Goal: Information Seeking & Learning: Learn about a topic

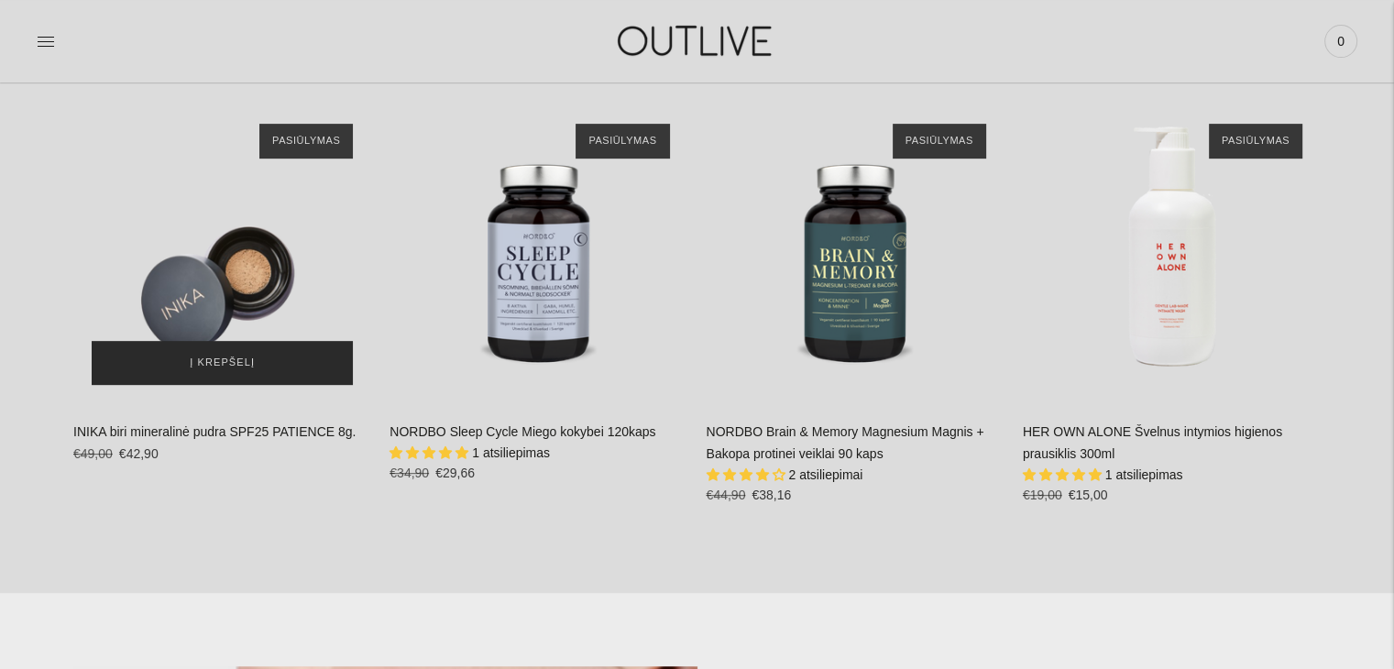
scroll to position [891, 0]
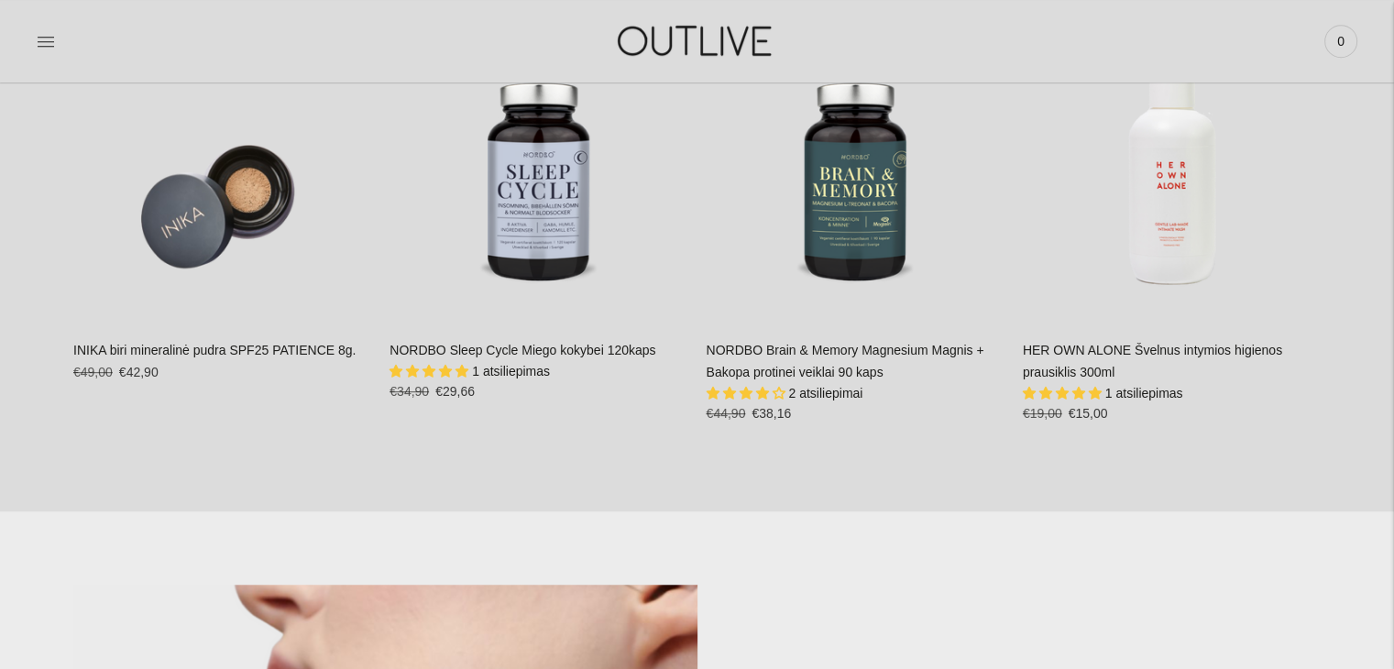
click at [814, 360] on div "NORDBO Brain & Memory Magnesium Magnis + Bakopa protinei veiklai 90 kaps 2 atsi…" at bounding box center [856, 388] width 298 height 97
click at [828, 355] on link "NORDBO Brain & Memory Magnesium Magnis + Bakopa protinei veiklai 90 kaps" at bounding box center [846, 361] width 278 height 37
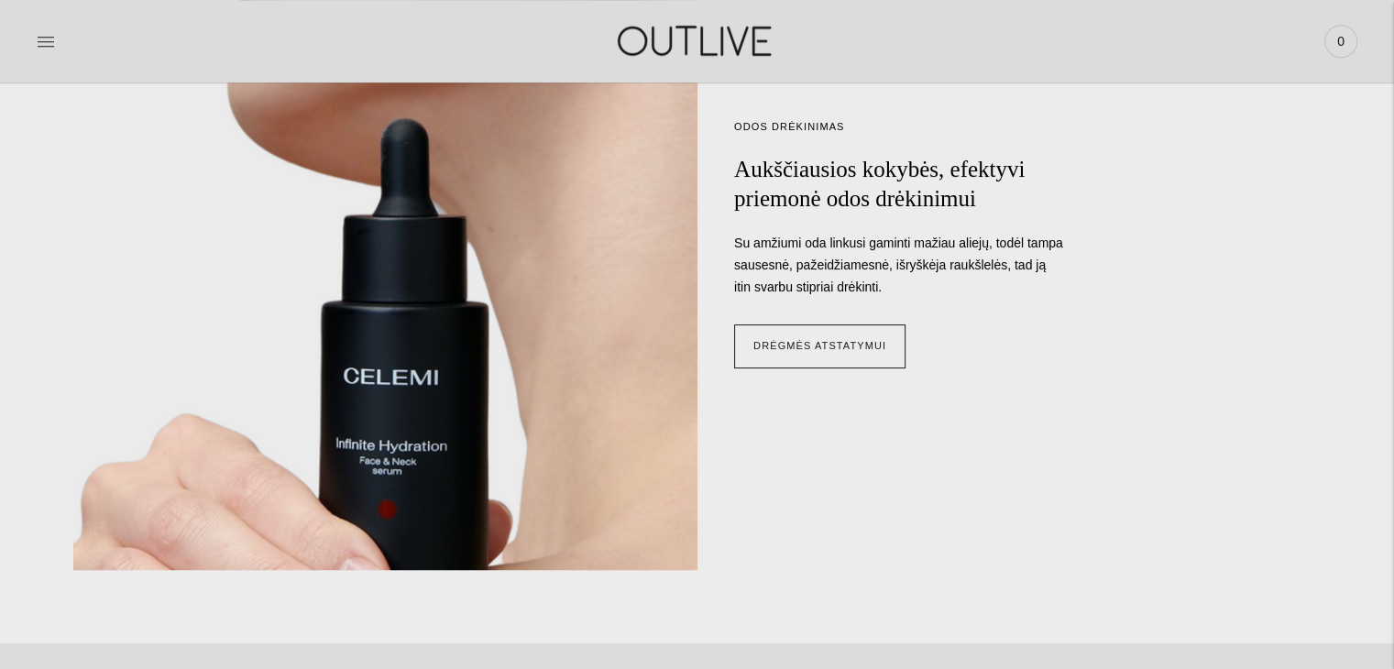
scroll to position [1591, 0]
click at [173, 493] on img at bounding box center [384, 227] width 711 height 783
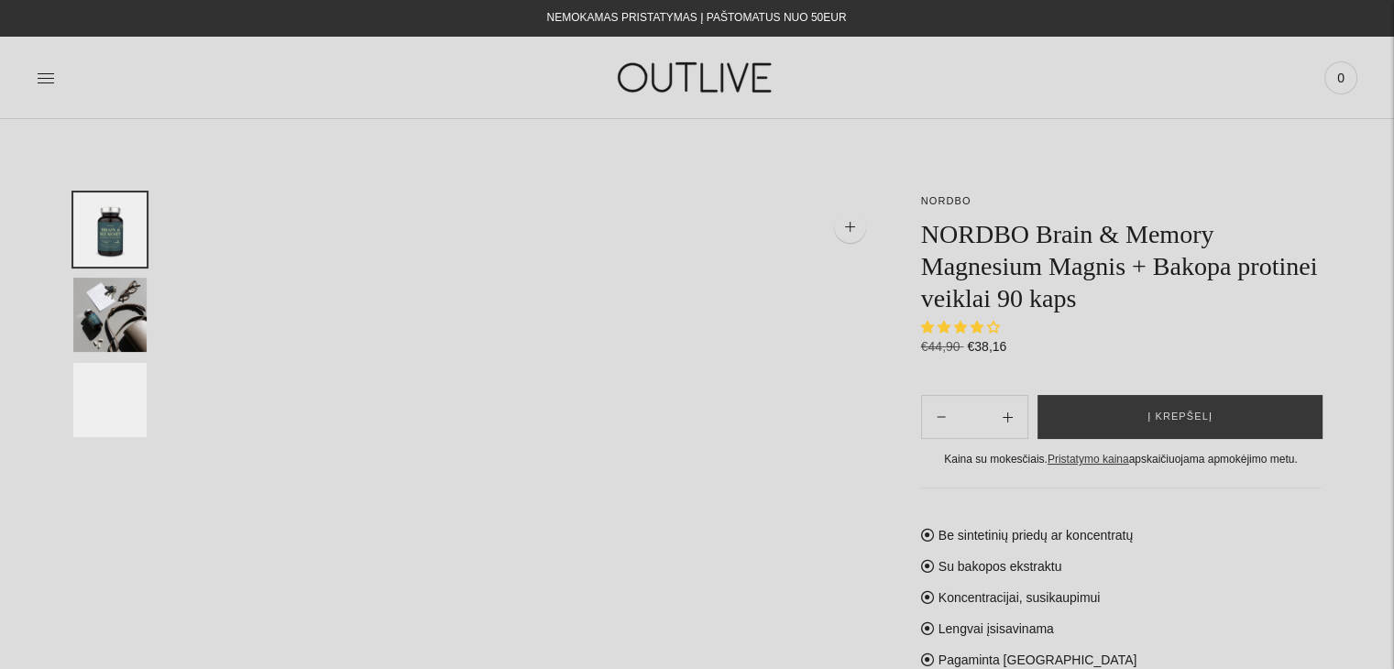
select select "**********"
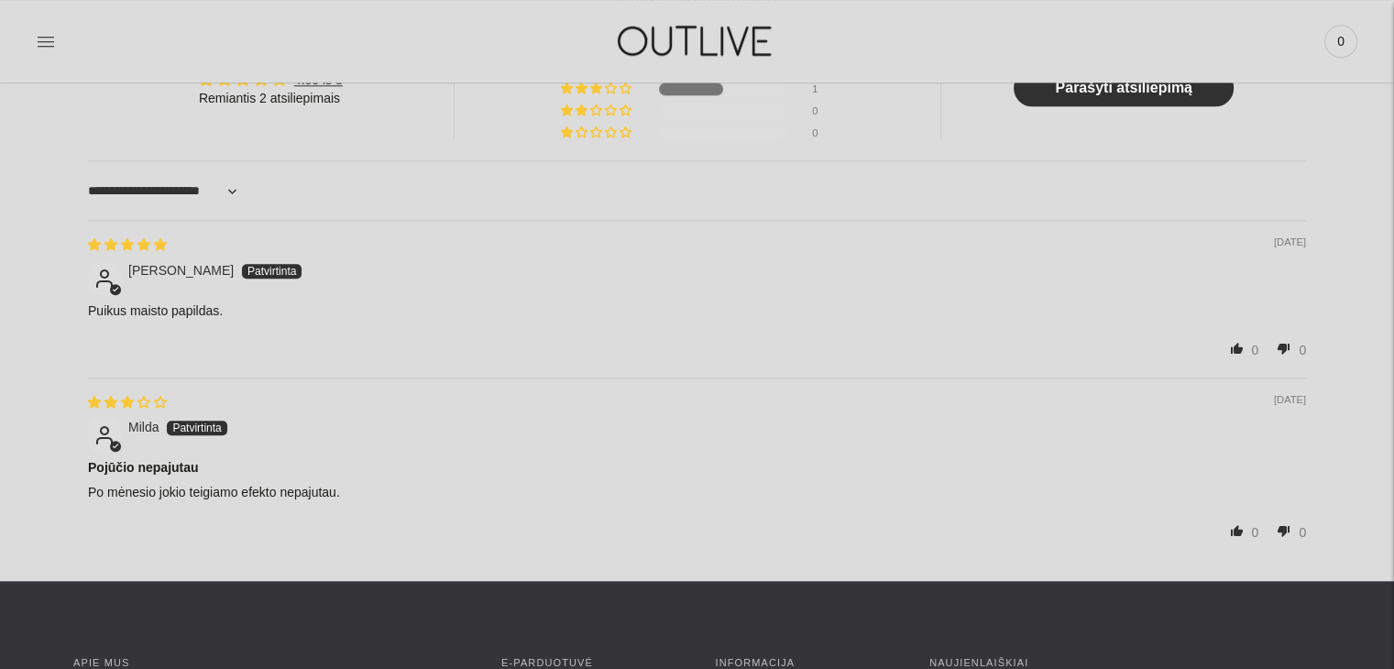
scroll to position [1789, 0]
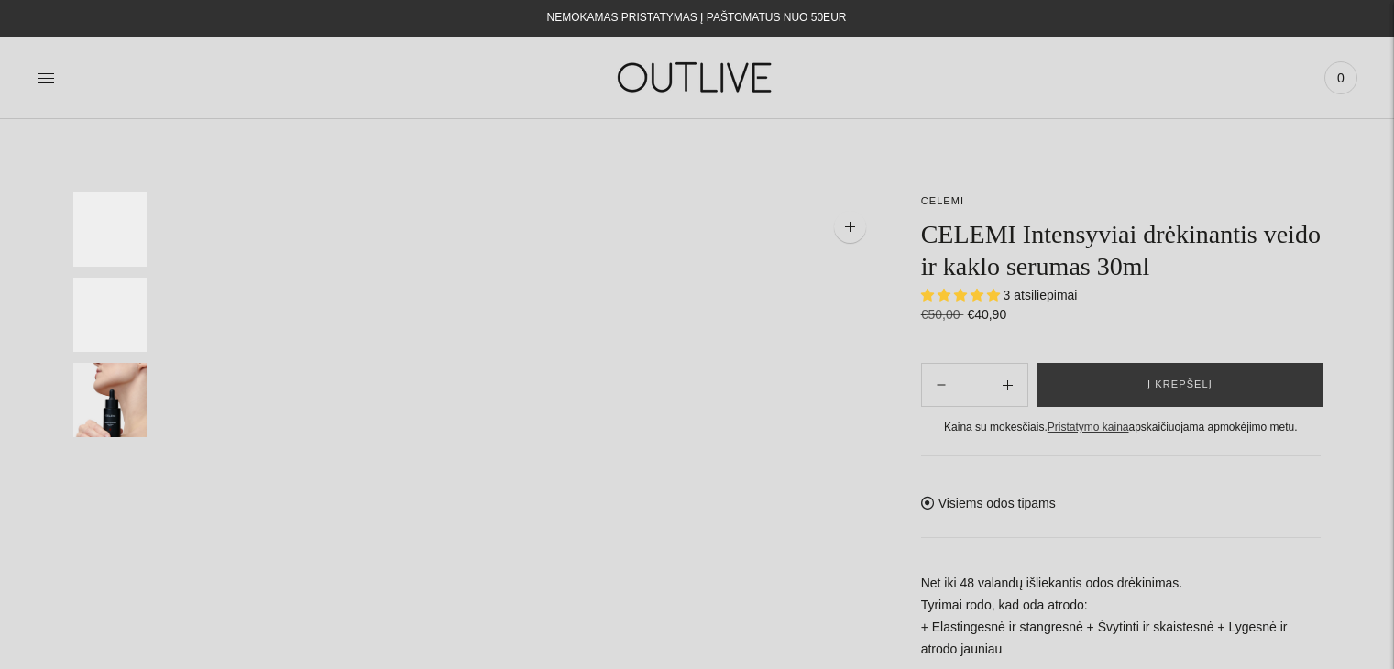
select select "**********"
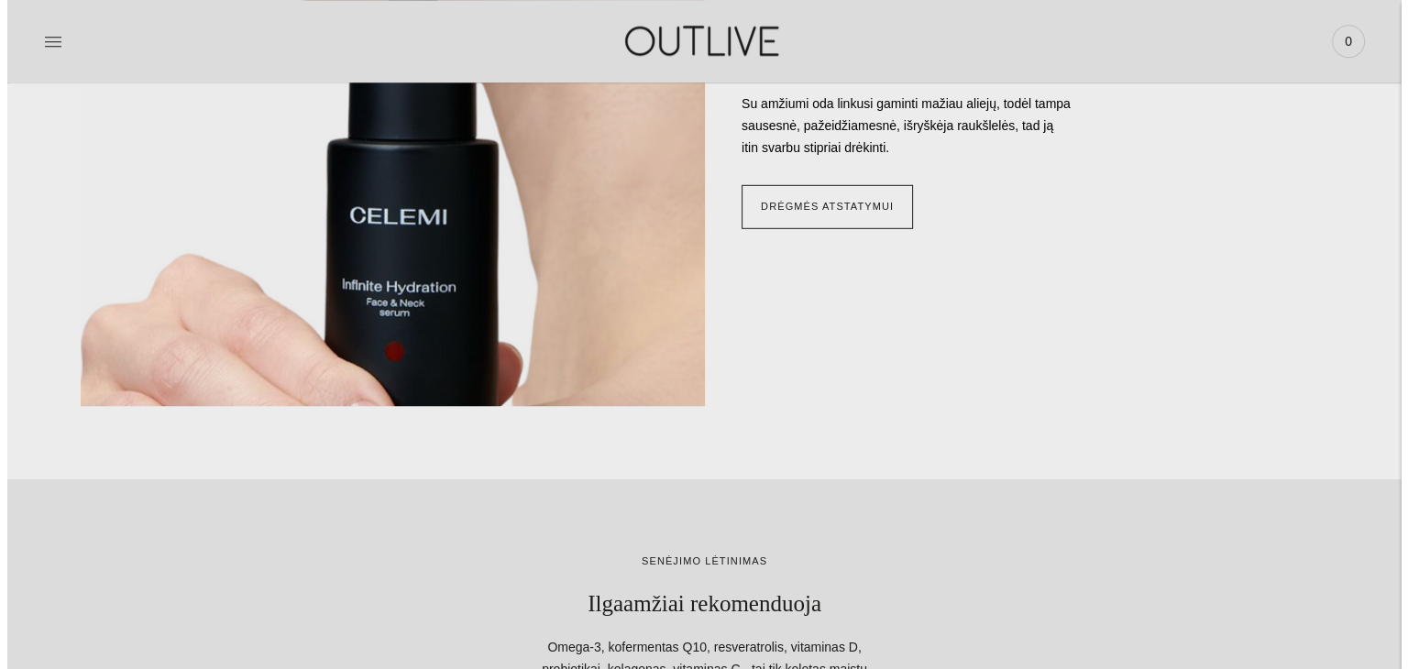
scroll to position [1756, 0]
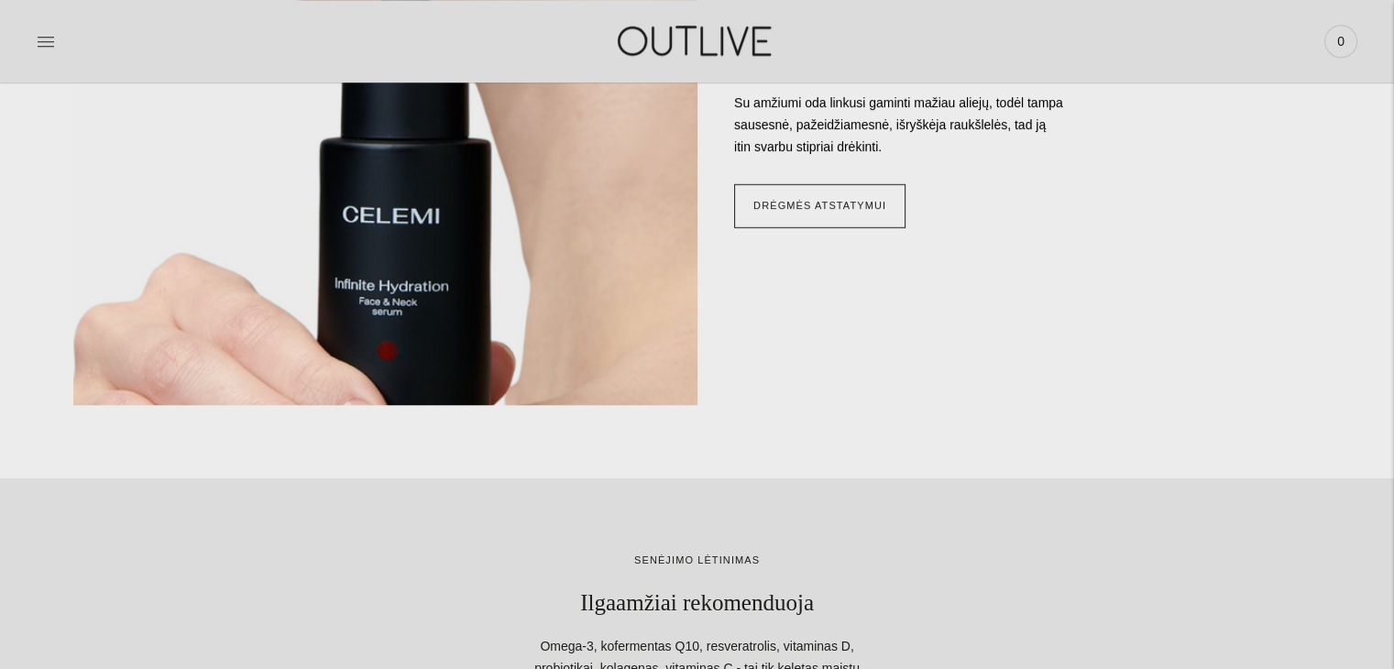
click at [38, 52] on link at bounding box center [46, 41] width 18 height 40
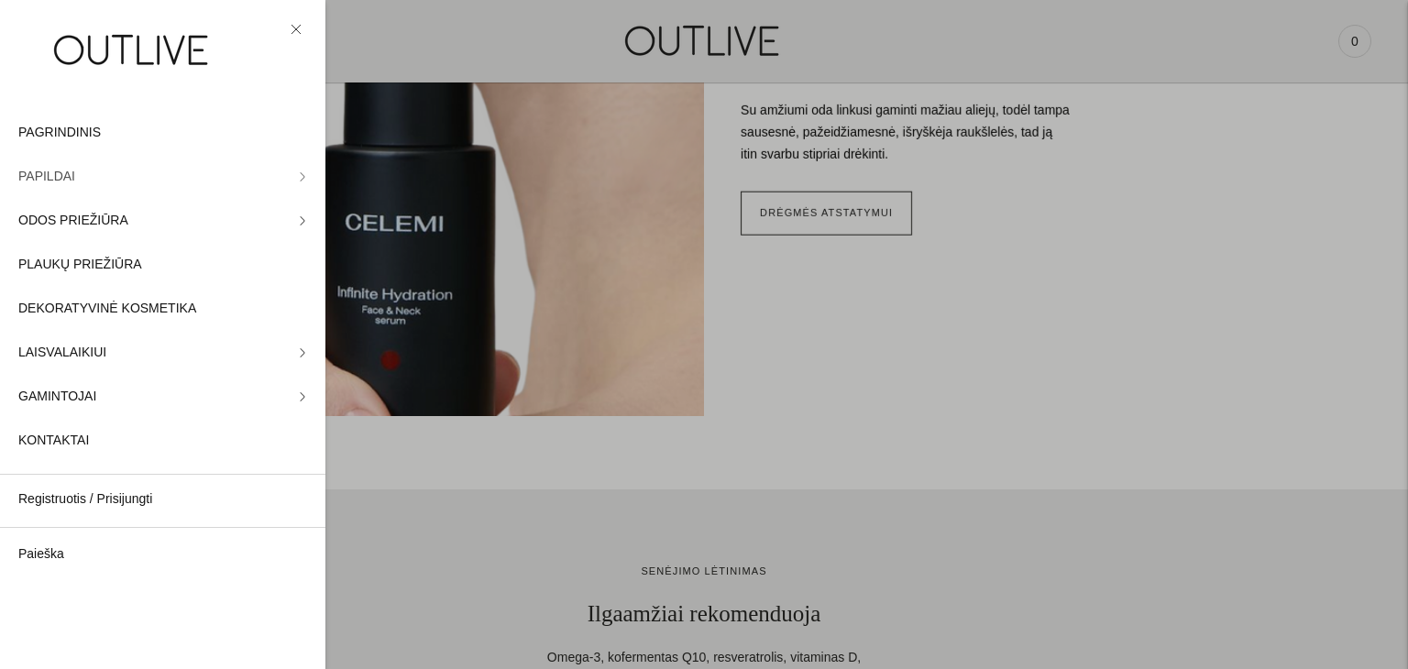
click at [298, 181] on icon at bounding box center [302, 176] width 9 height 9
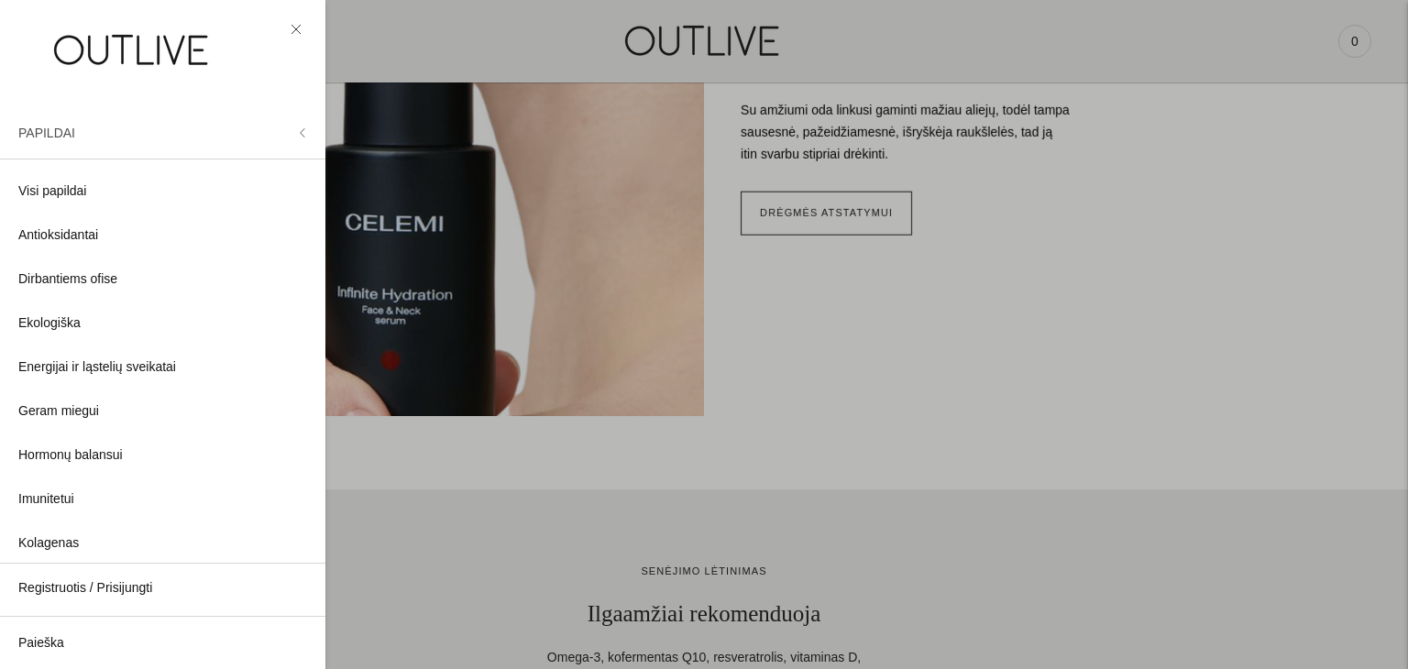
click at [29, 137] on span "PAPILDAI" at bounding box center [46, 133] width 57 height 15
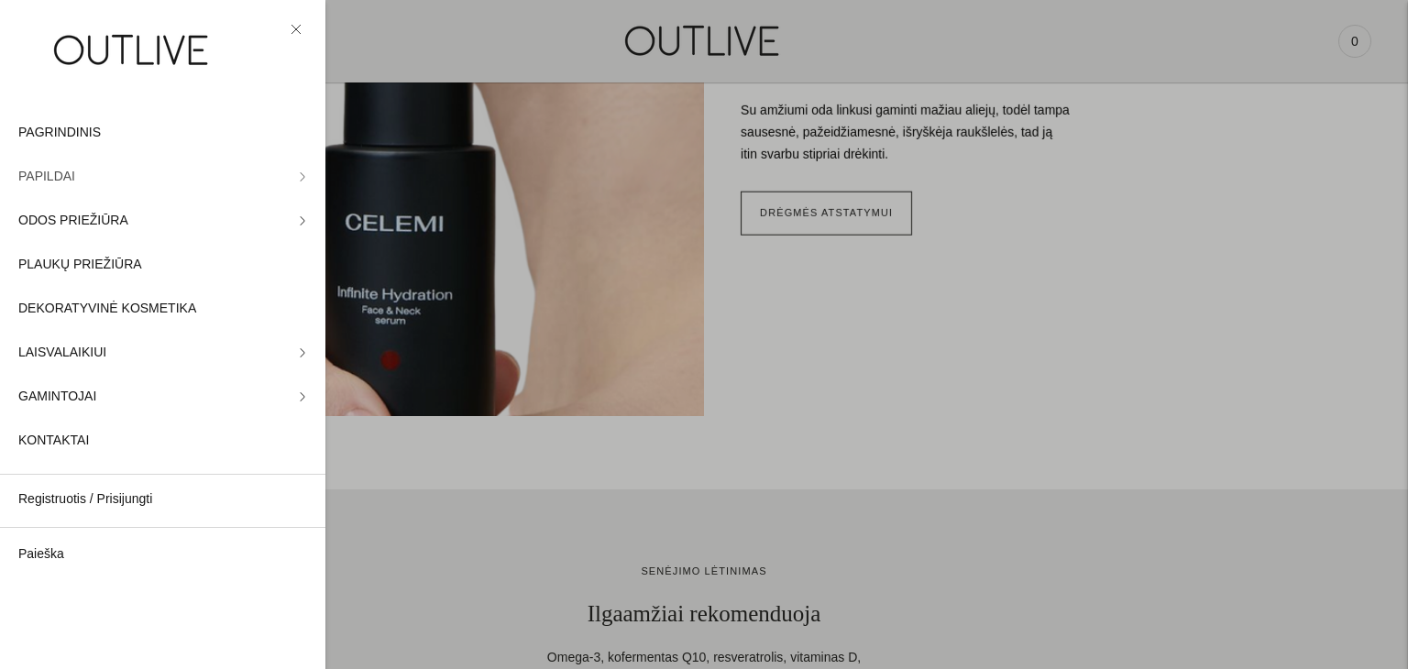
click at [49, 175] on span "PAPILDAI" at bounding box center [46, 177] width 57 height 22
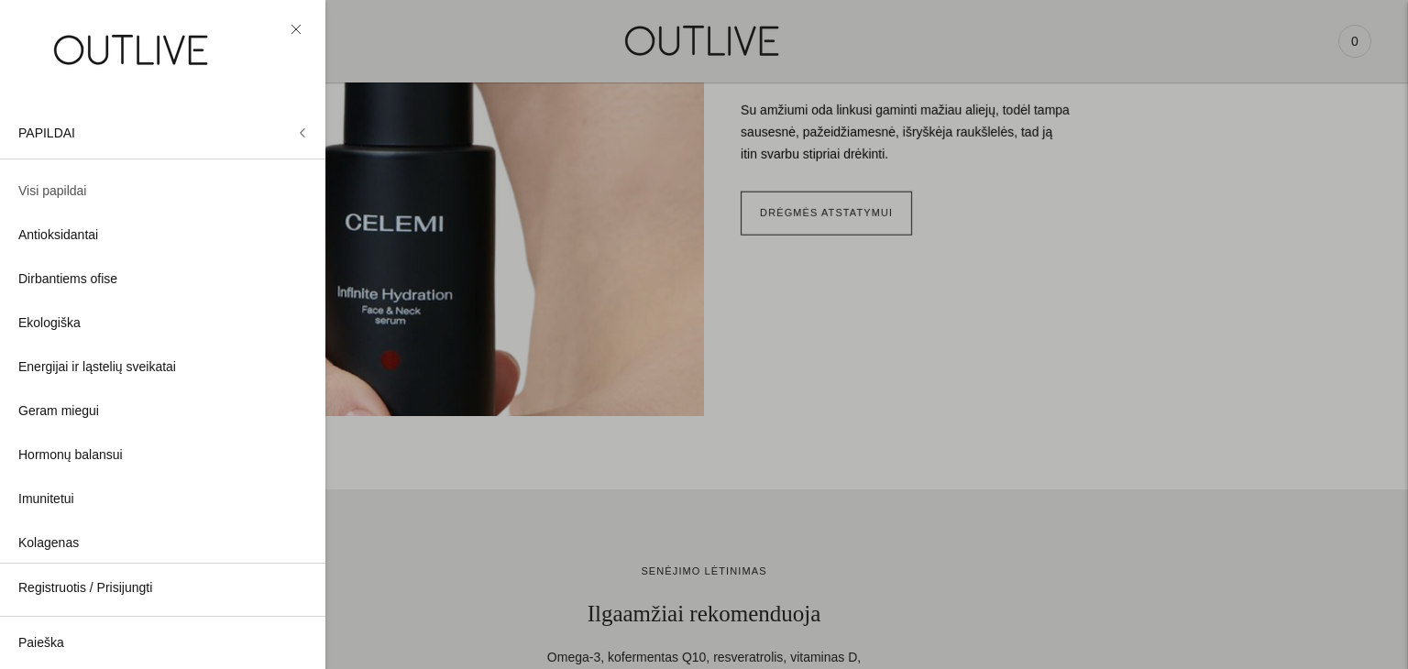
click at [57, 188] on span "Visi papildai" at bounding box center [52, 192] width 68 height 22
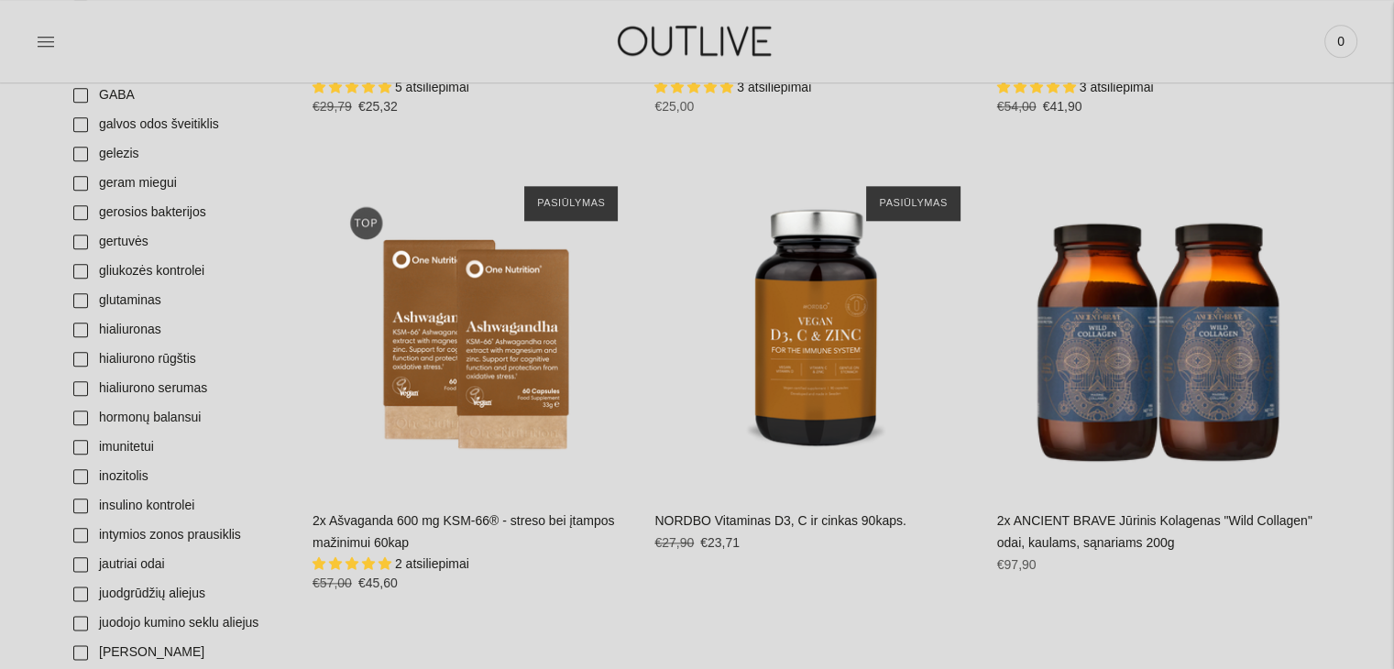
scroll to position [2053, 0]
click at [77, 448] on link "imunitetui" at bounding box center [178, 446] width 232 height 29
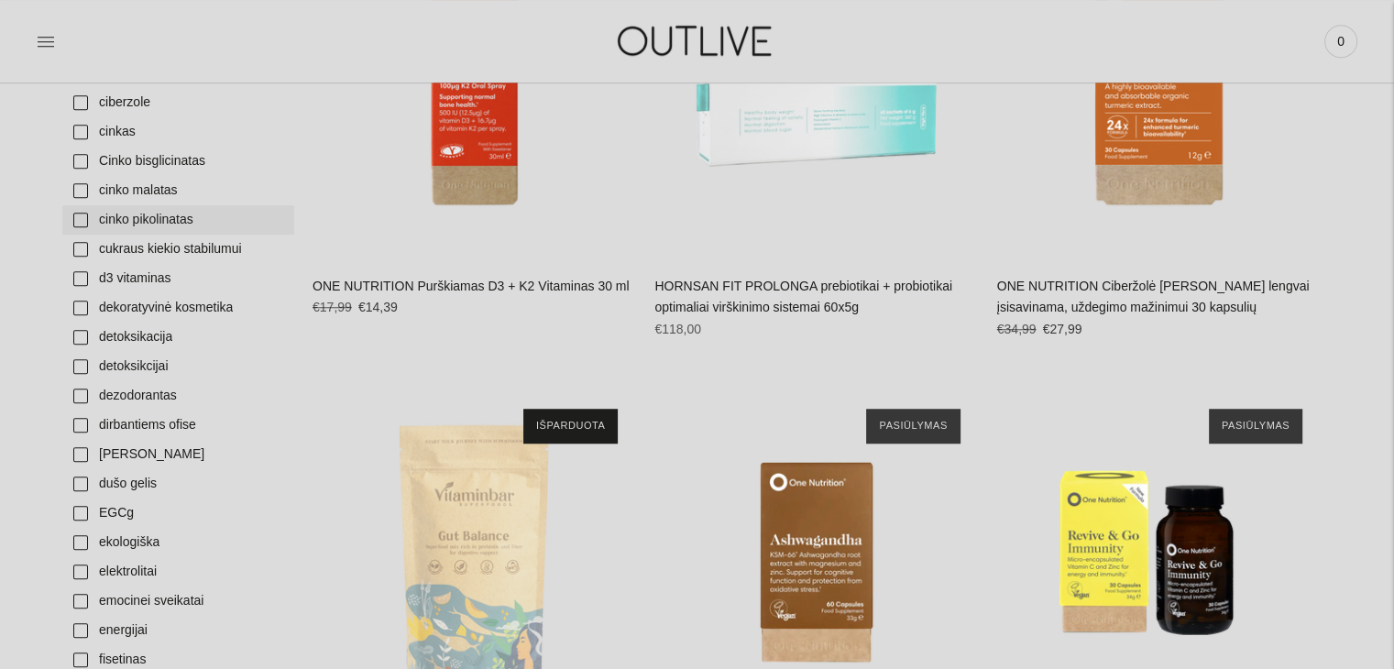
scroll to position [1371, 0]
click at [74, 339] on link "detoksikacija" at bounding box center [178, 336] width 232 height 29
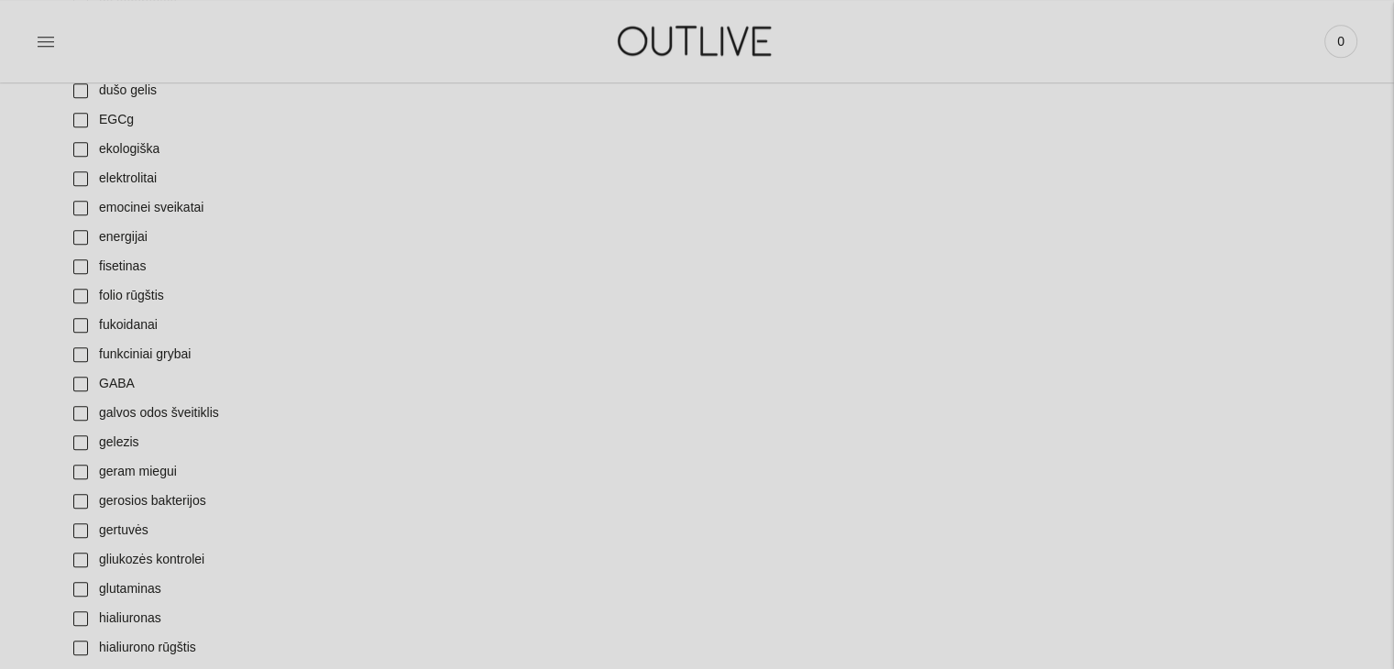
scroll to position [2201, 0]
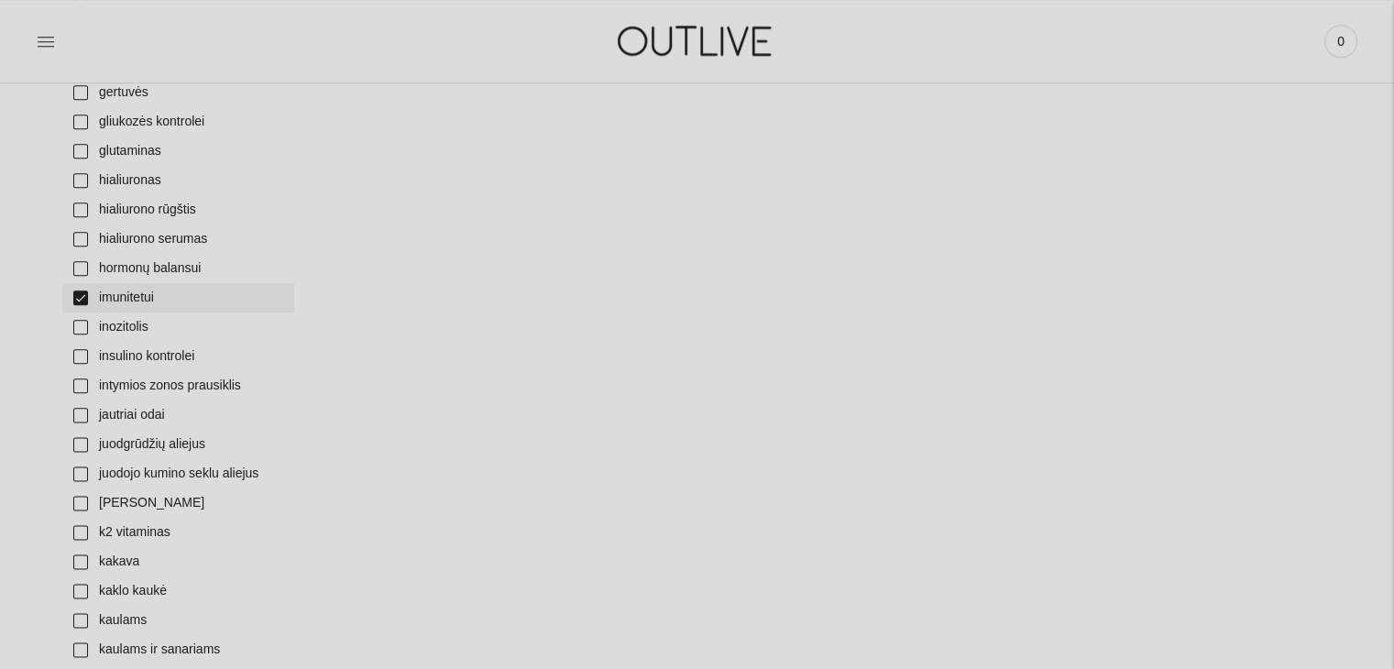
click at [77, 304] on link "imunitetui" at bounding box center [178, 297] width 232 height 29
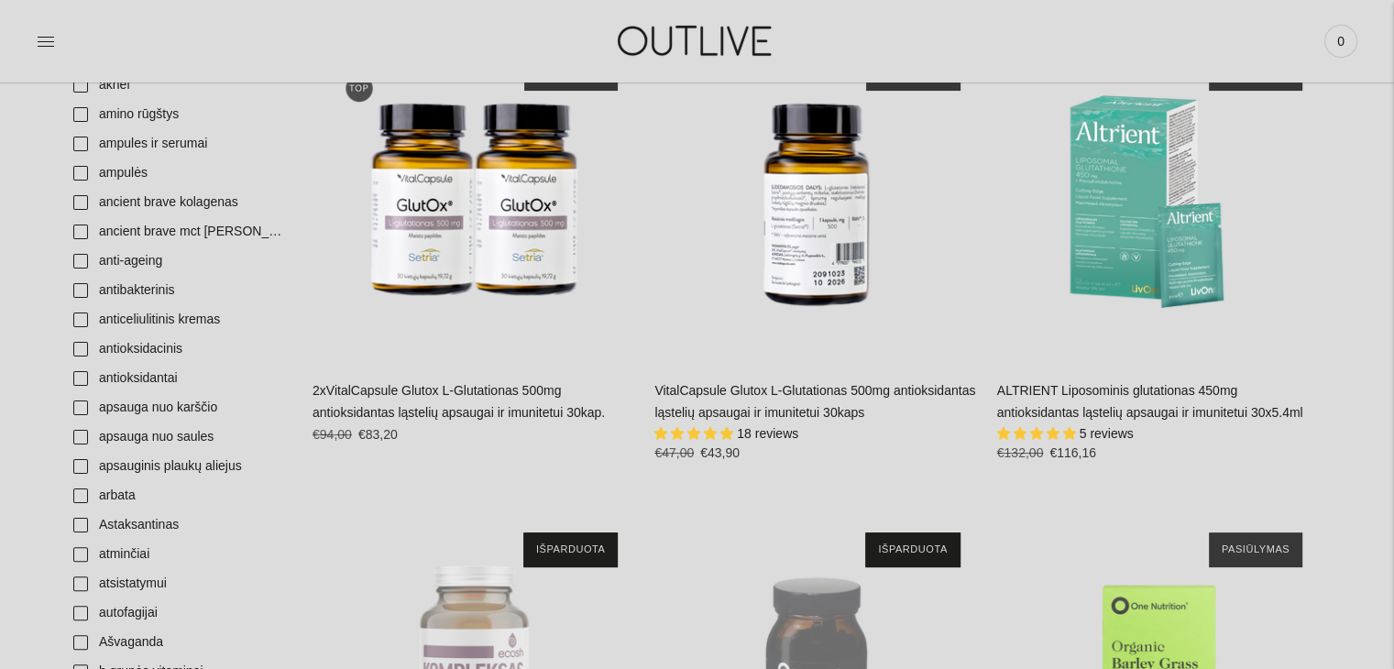
scroll to position [334, 0]
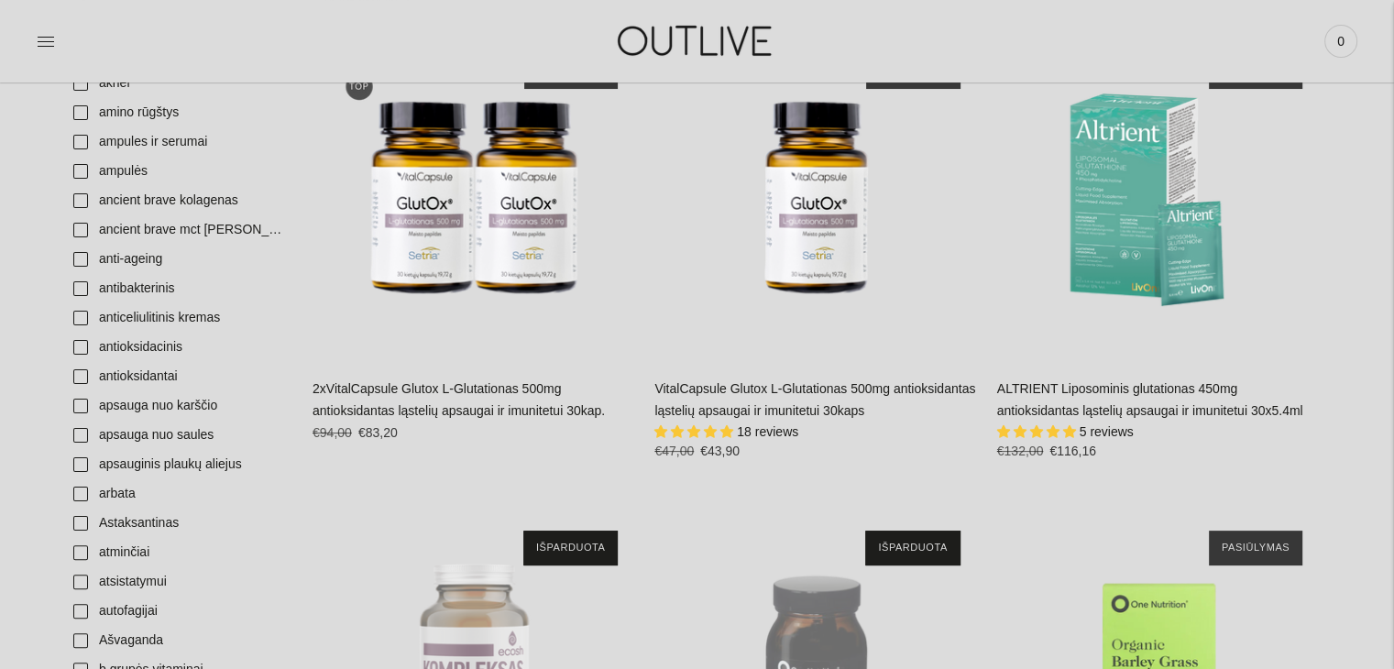
click at [737, 400] on div "VitalCapsule Glutox L-Glutationas 500mg antioksidantas ląstelių apsaugai ir imu…" at bounding box center [815, 426] width 323 height 97
click at [755, 389] on link "VitalCapsule Glutox L-Glutationas 500mg antioksidantas ląstelių apsaugai ir imu…" at bounding box center [814, 399] width 321 height 37
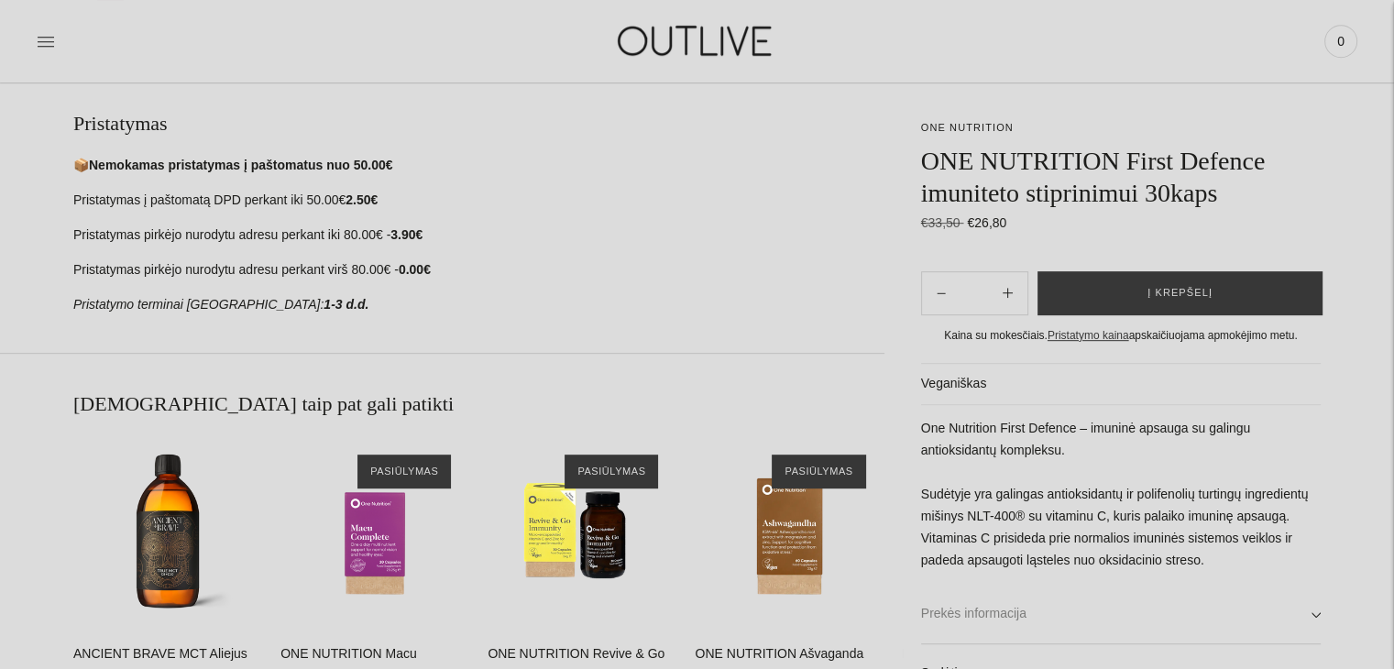
scroll to position [1004, 0]
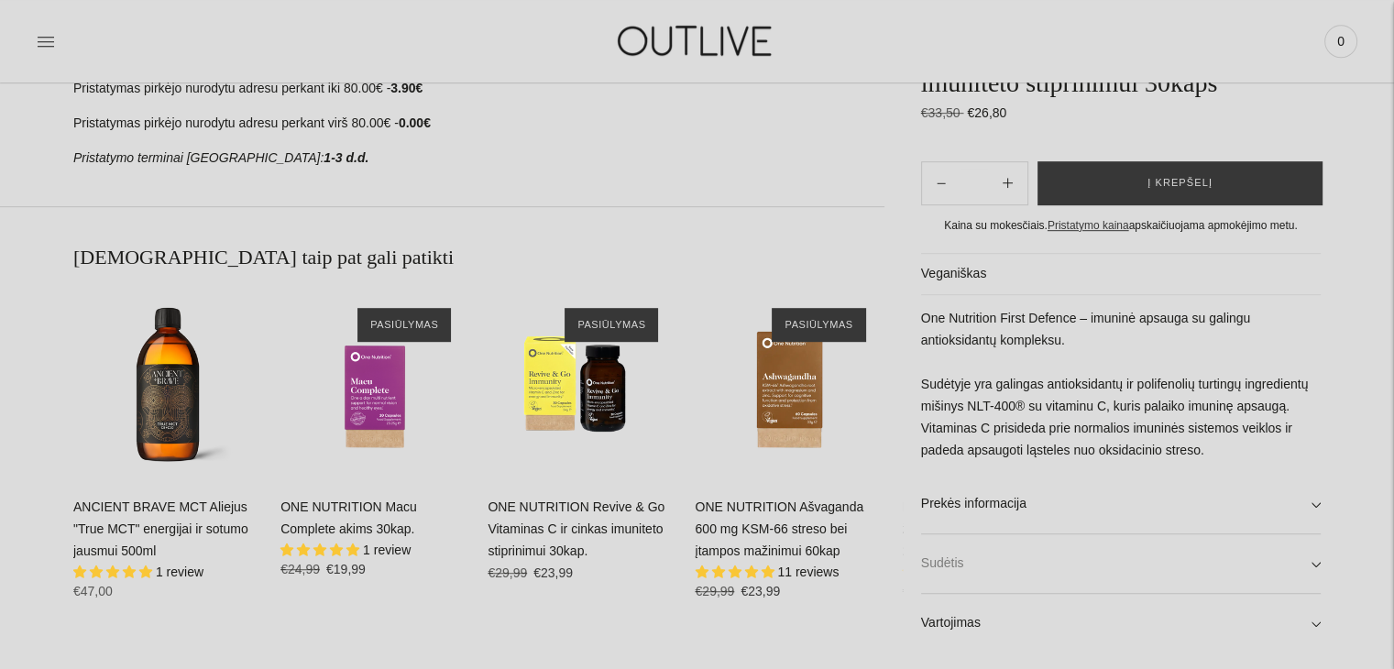
click at [1078, 562] on link "Sudėtis" at bounding box center [1121, 563] width 400 height 59
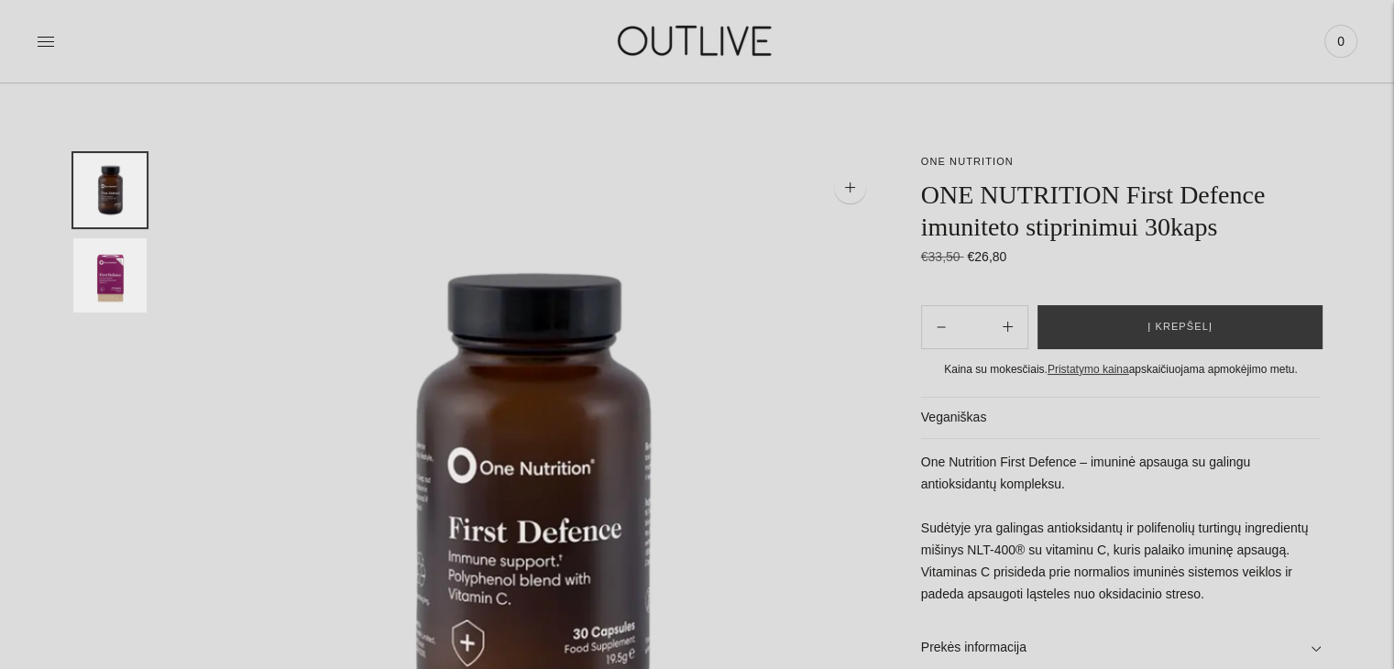
scroll to position [0, 0]
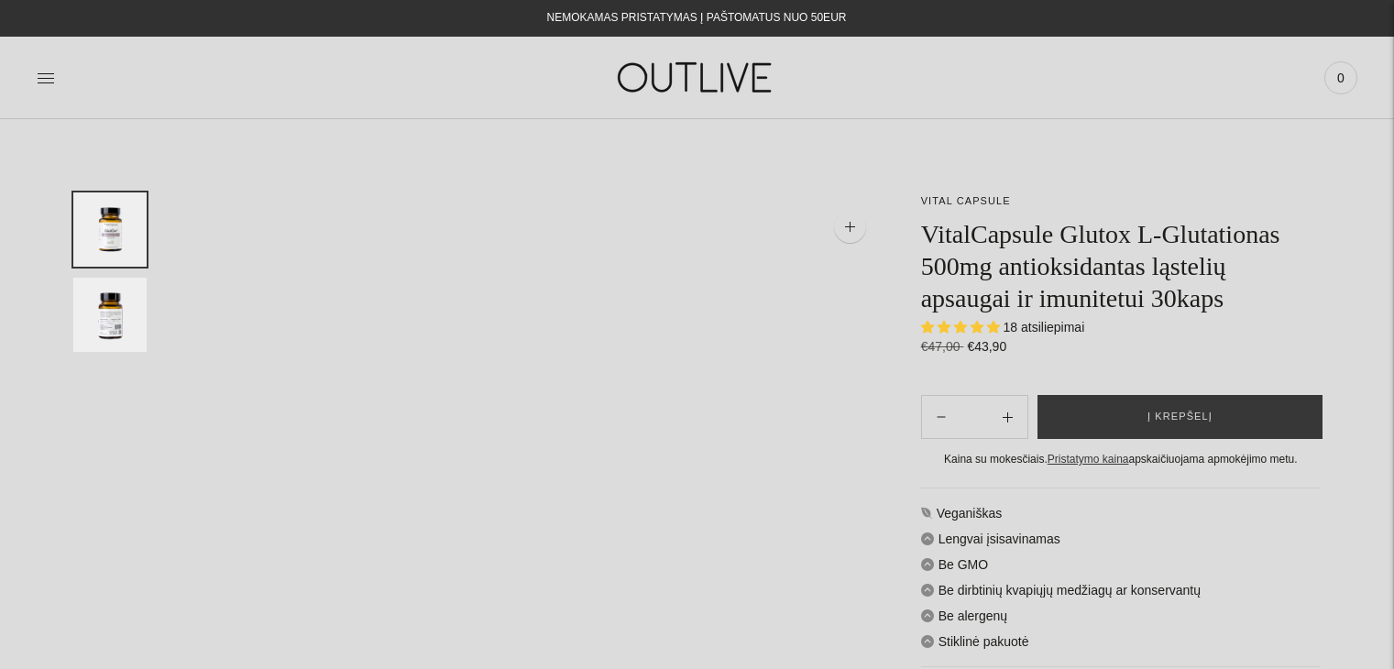
select select "**********"
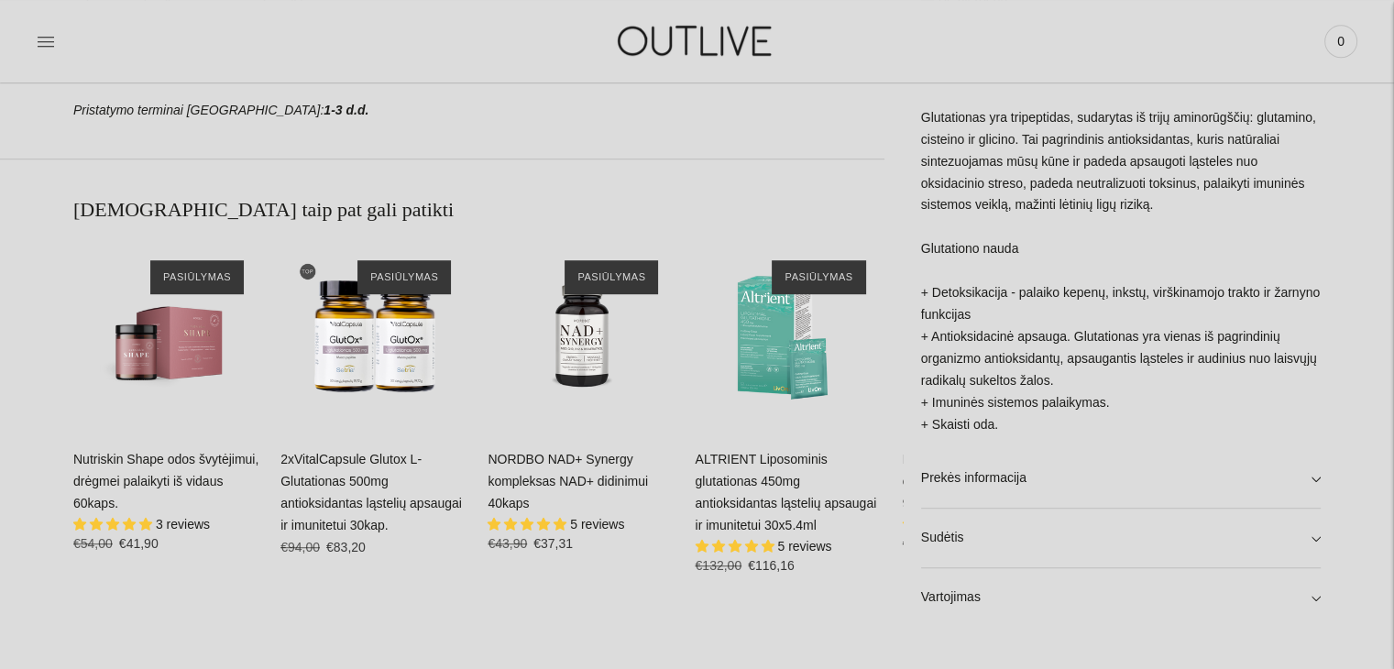
scroll to position [1054, 0]
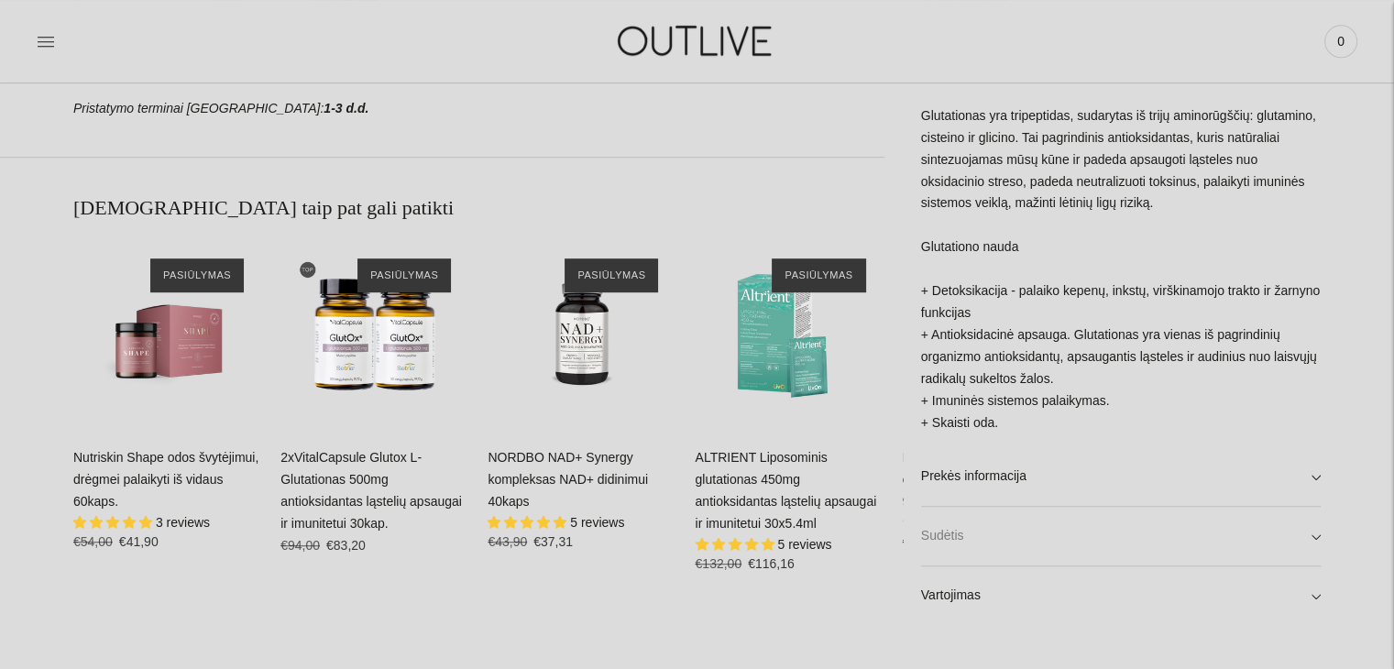
click at [1062, 540] on link "Sudėtis" at bounding box center [1121, 536] width 400 height 59
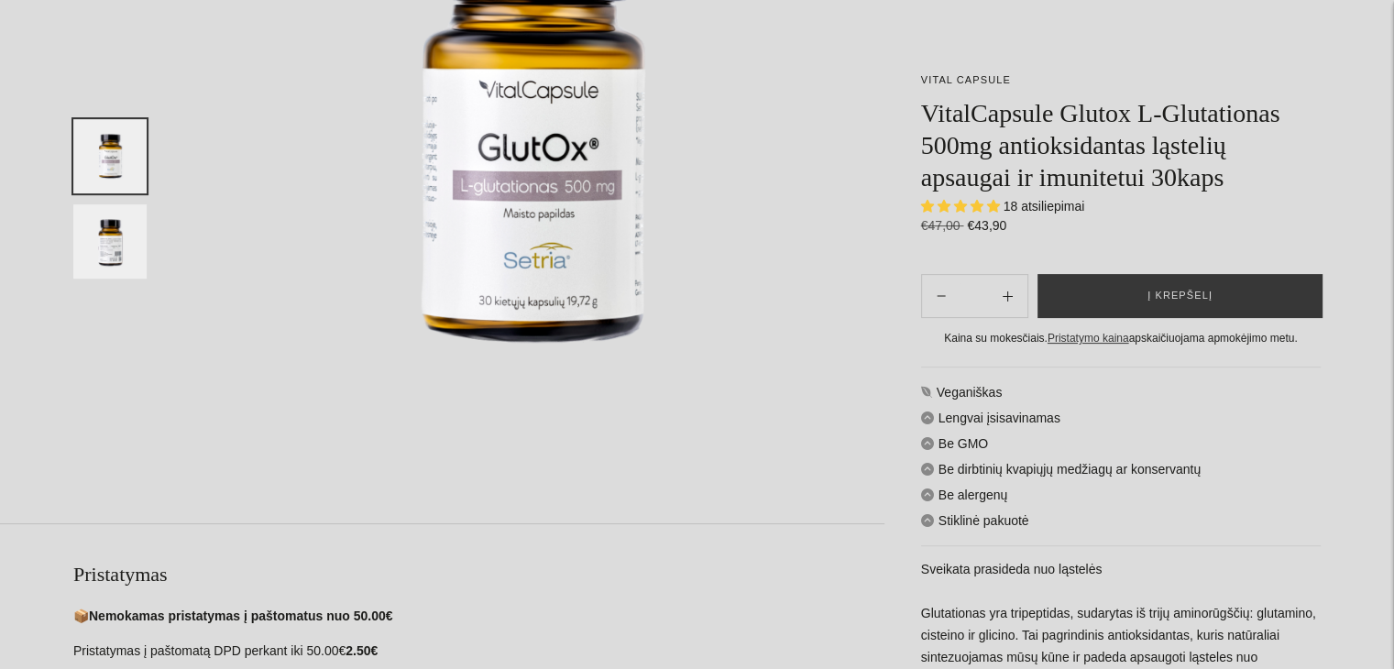
scroll to position [0, 0]
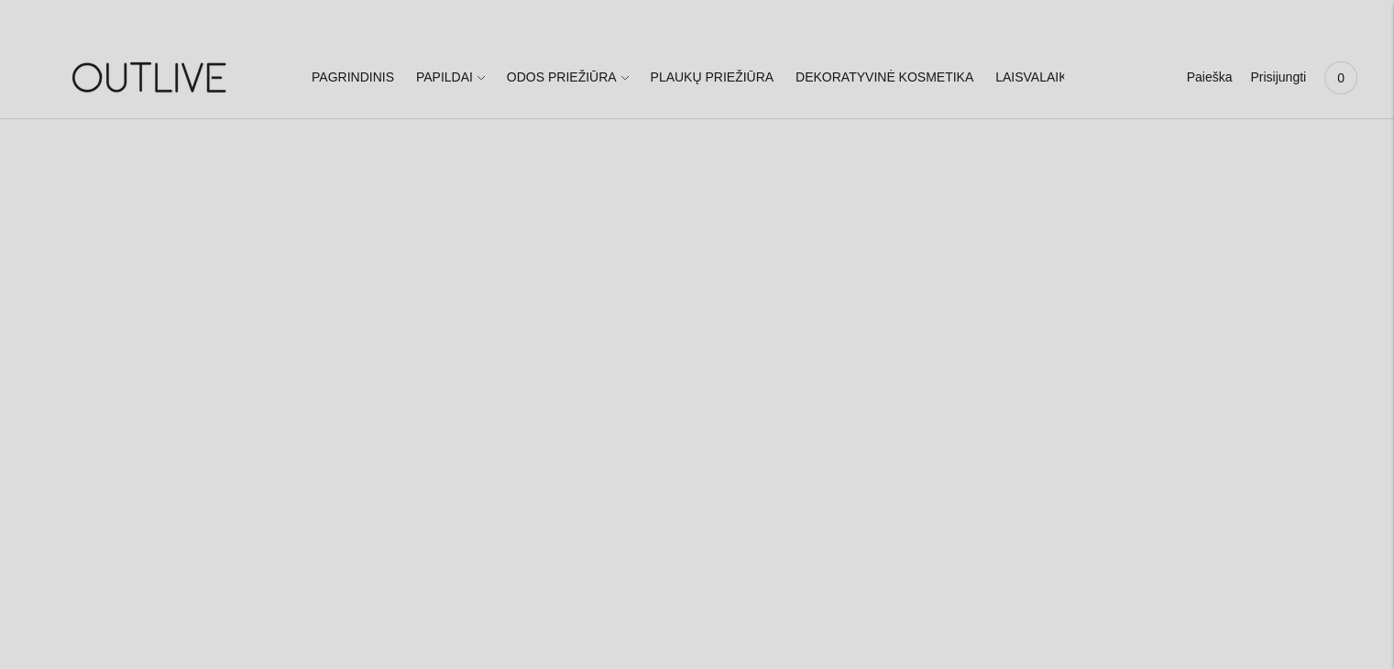
select select "**********"
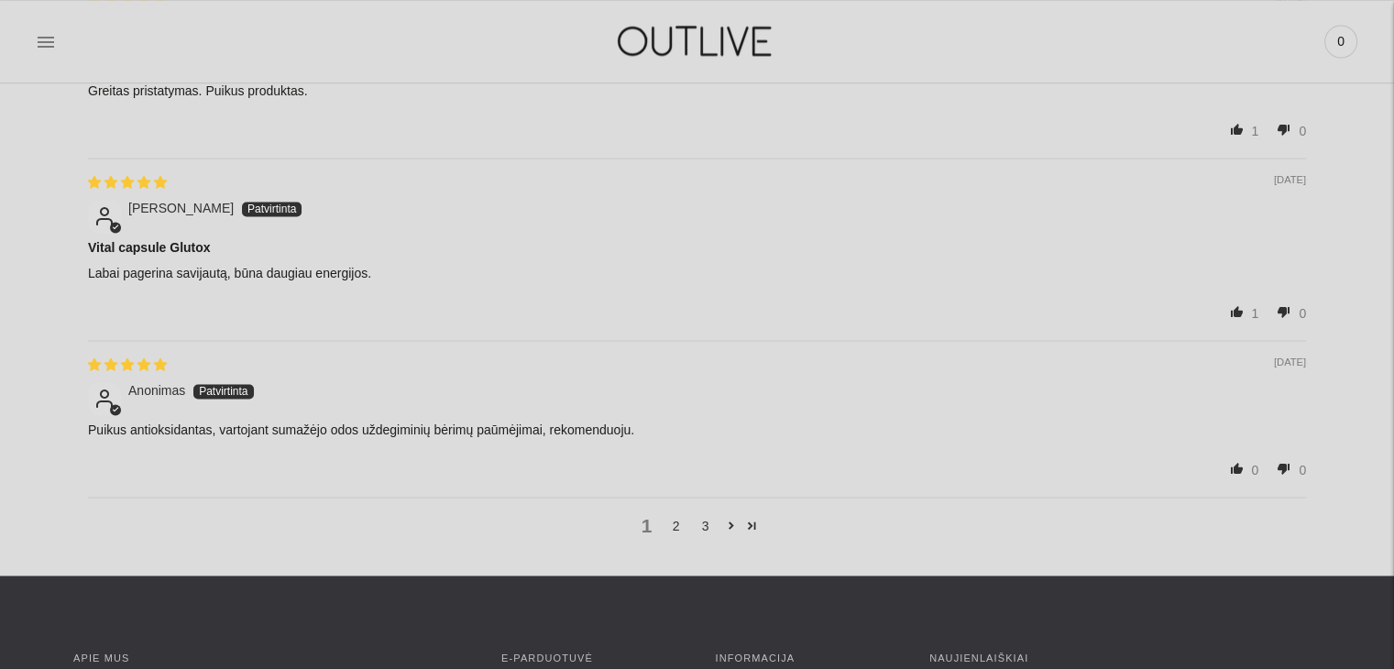
scroll to position [2854, 0]
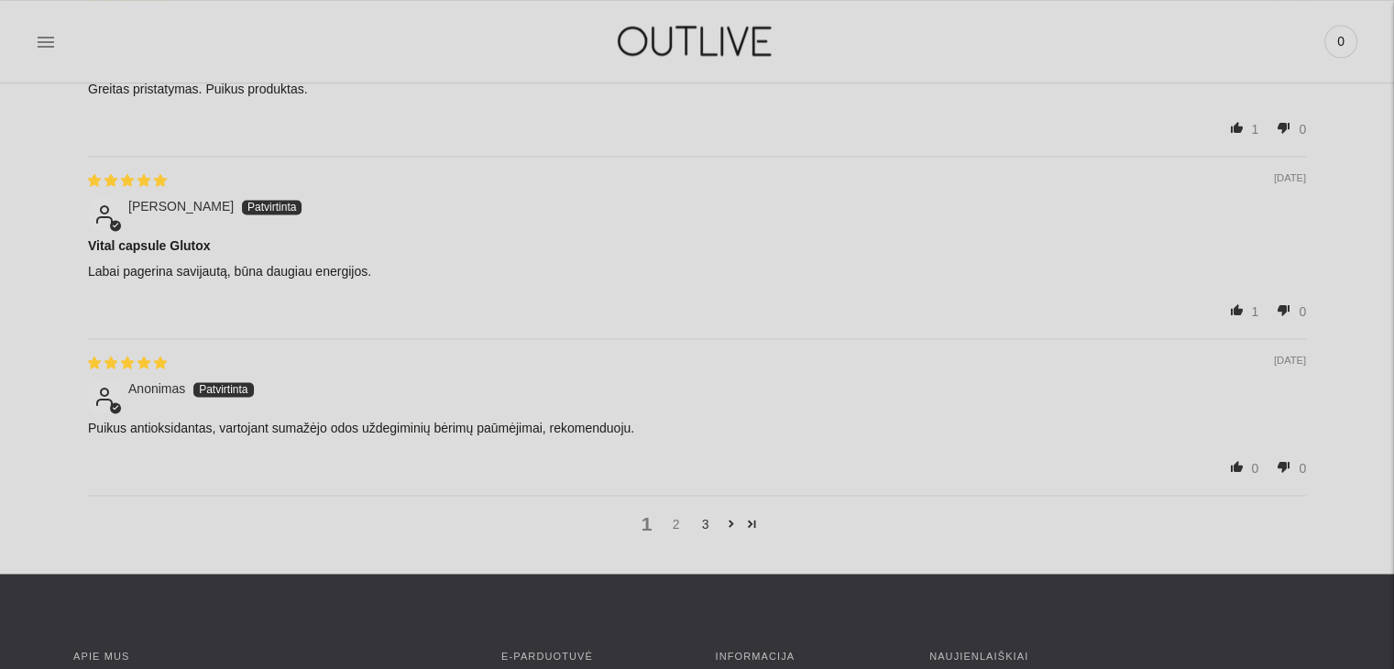
click at [682, 516] on link "2" at bounding box center [676, 524] width 29 height 20
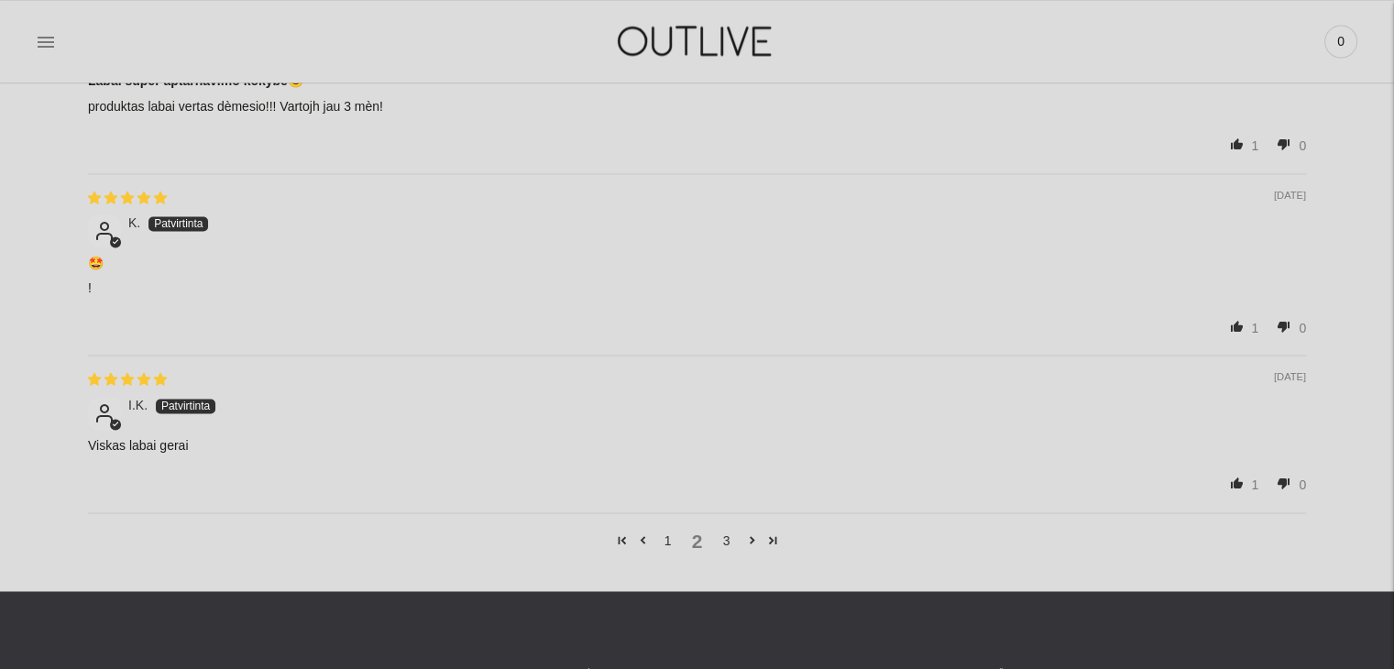
scroll to position [2813, 0]
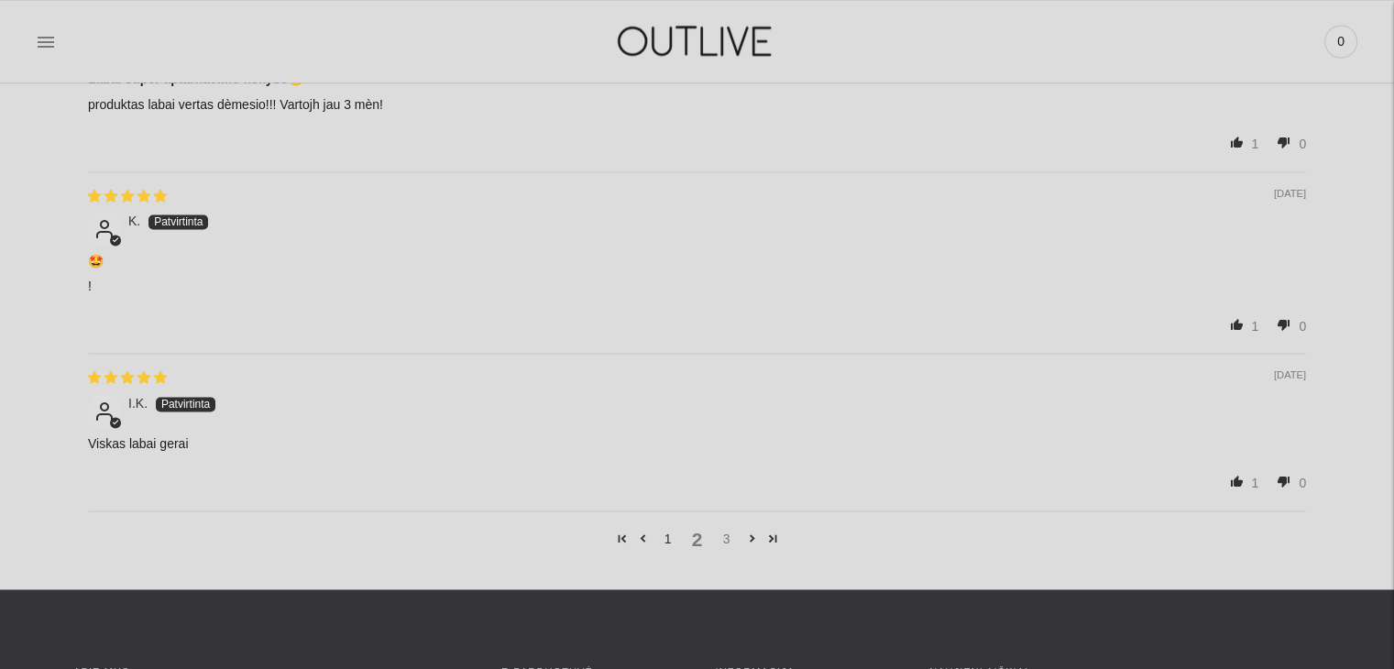
click at [722, 536] on link "3" at bounding box center [726, 539] width 29 height 20
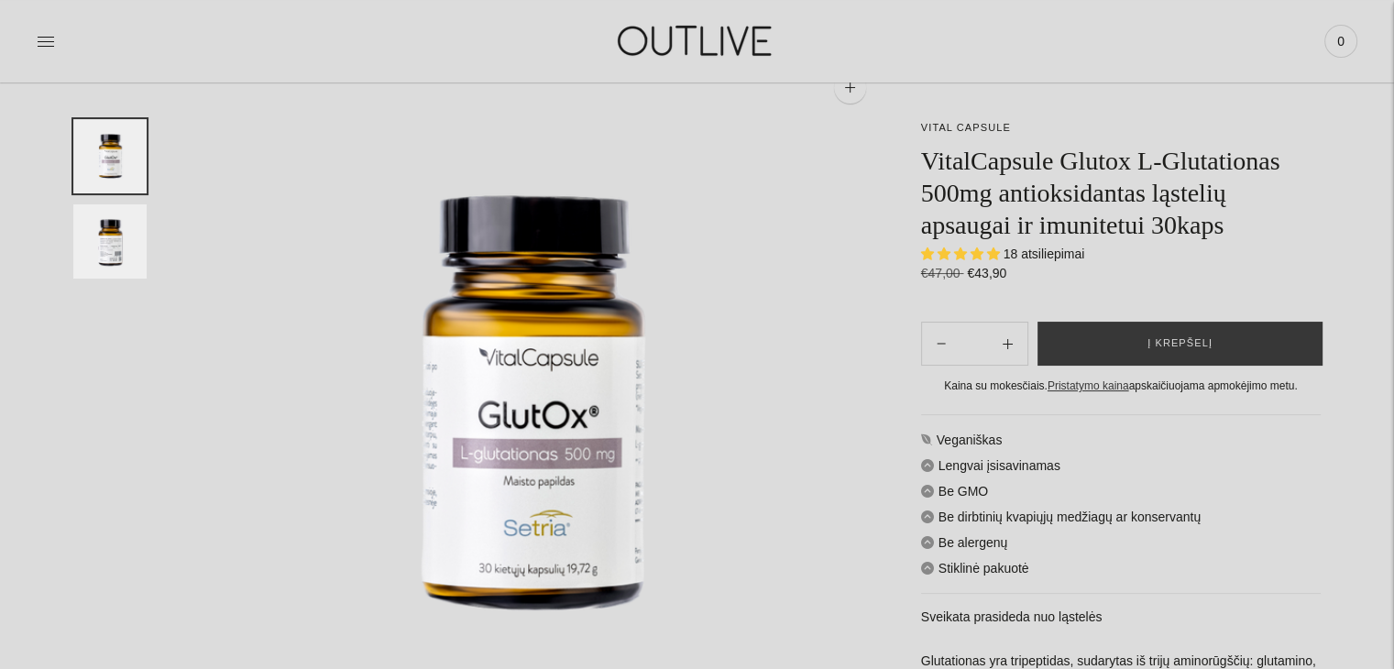
scroll to position [0, 0]
